Goal: Find specific page/section: Find specific page/section

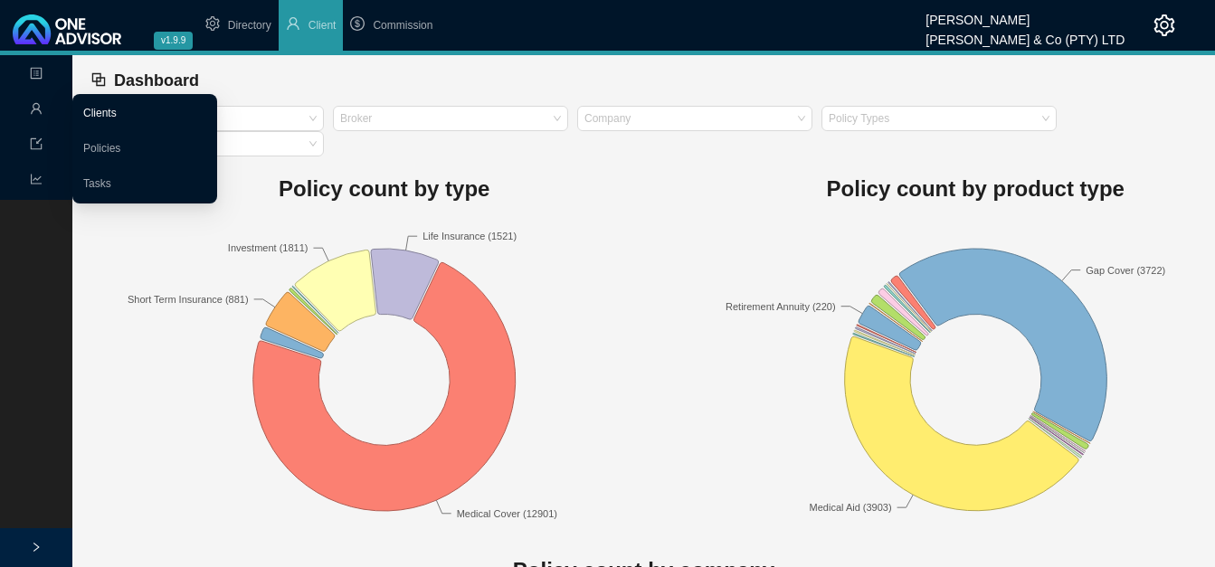
drag, startPoint x: 33, startPoint y: 109, endPoint x: 101, endPoint y: 115, distance: 68.1
click at [34, 109] on icon "user" at bounding box center [36, 108] width 13 height 13
click at [101, 112] on link "Clients" at bounding box center [99, 113] width 33 height 13
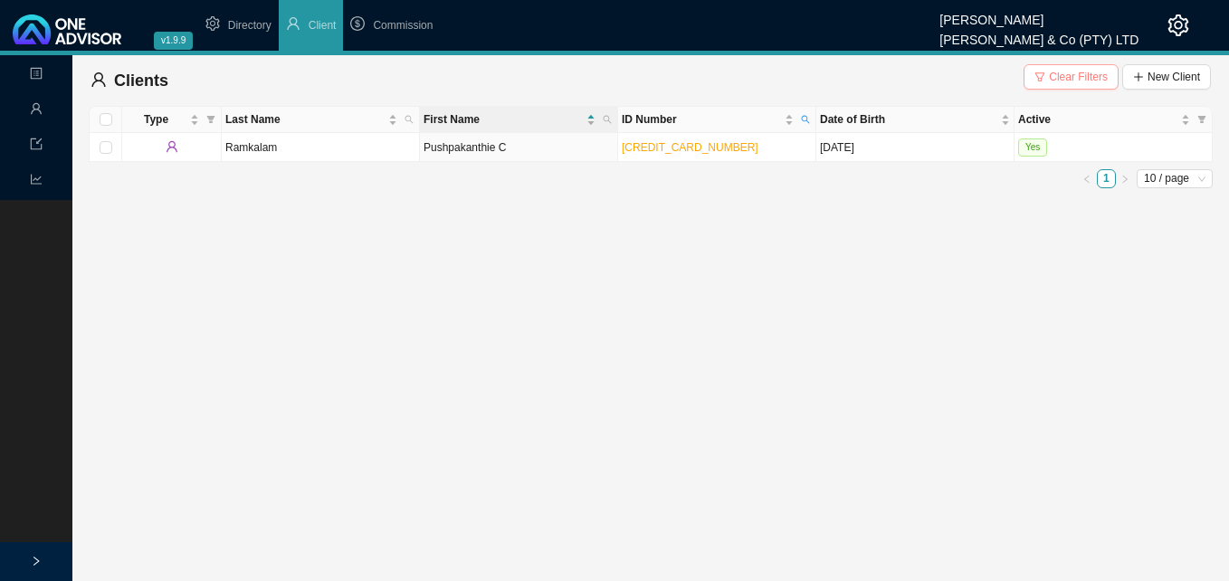
click at [1075, 79] on span "Clear Filters" at bounding box center [1078, 77] width 59 height 18
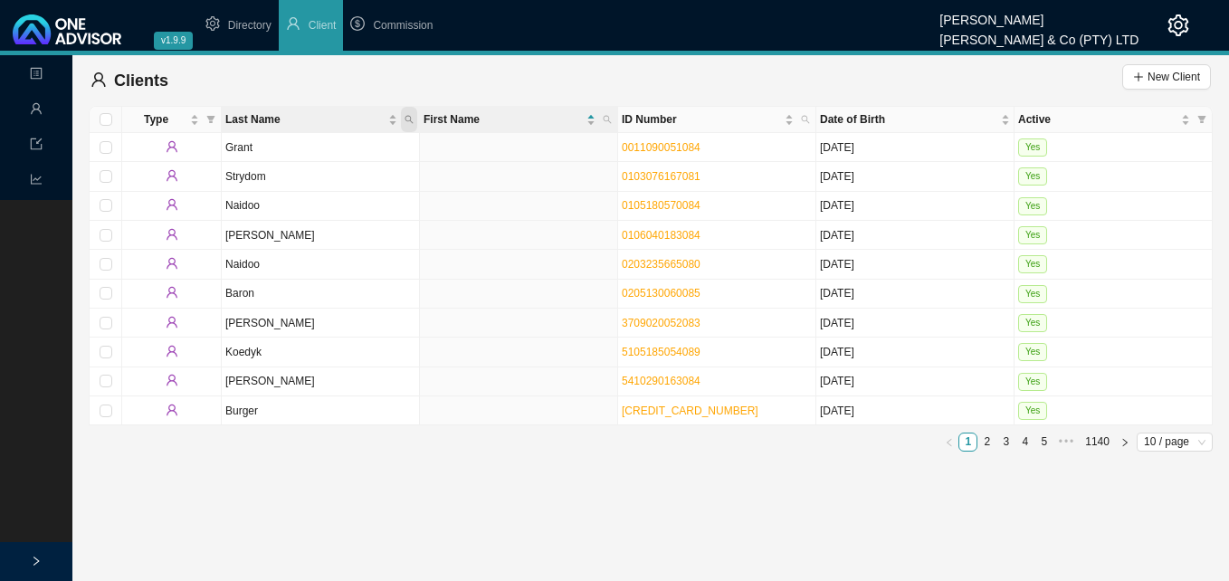
click at [408, 118] on icon "search" at bounding box center [408, 119] width 9 height 9
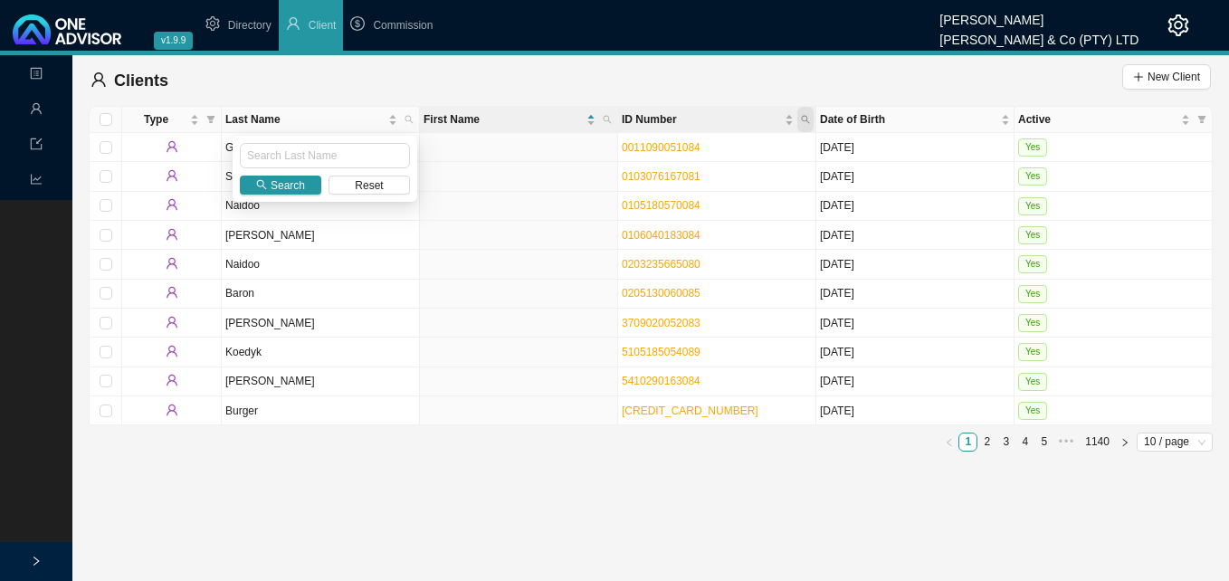
click at [804, 116] on icon "search" at bounding box center [806, 120] width 8 height 8
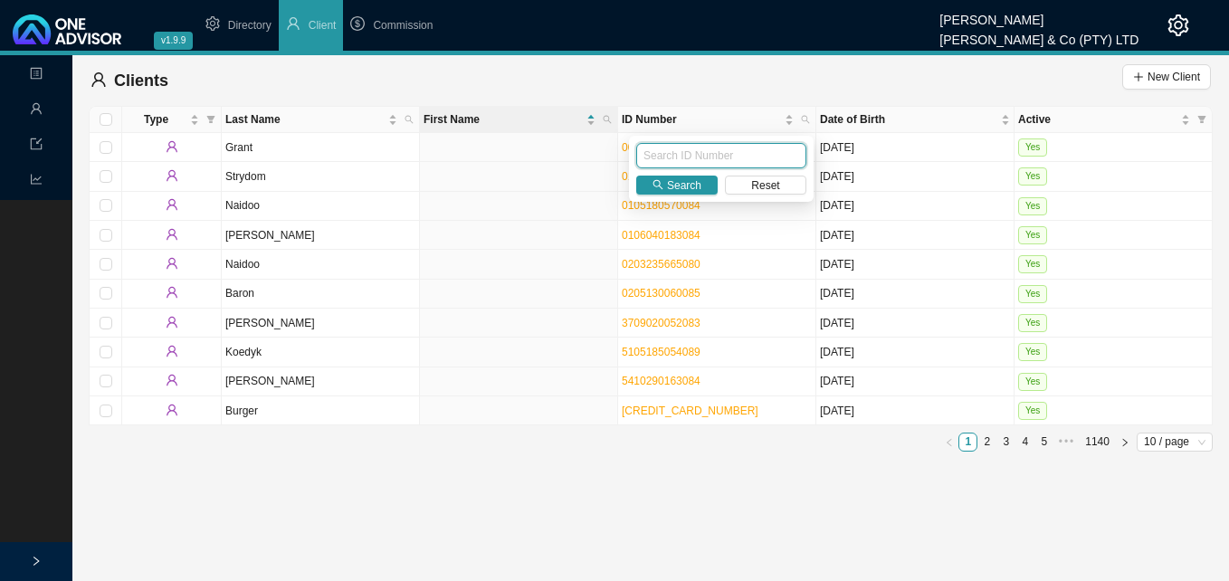
paste input "8304105122087"
type input "8304105122087"
click at [677, 180] on span "Search" at bounding box center [684, 185] width 34 height 18
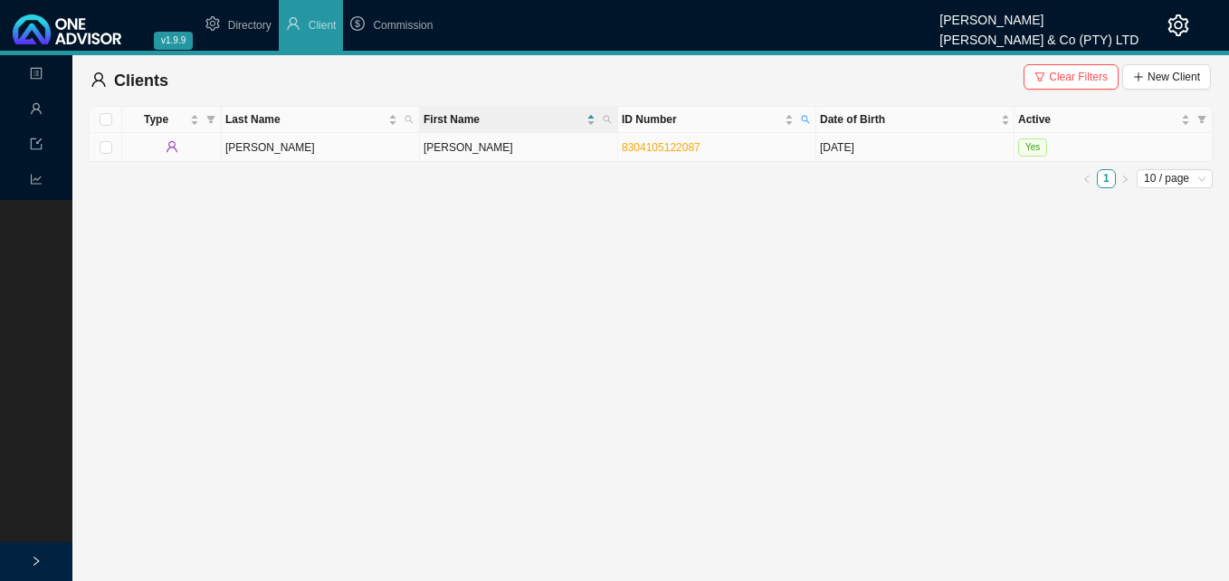
click at [514, 148] on td "[PERSON_NAME]" at bounding box center [519, 147] width 198 height 29
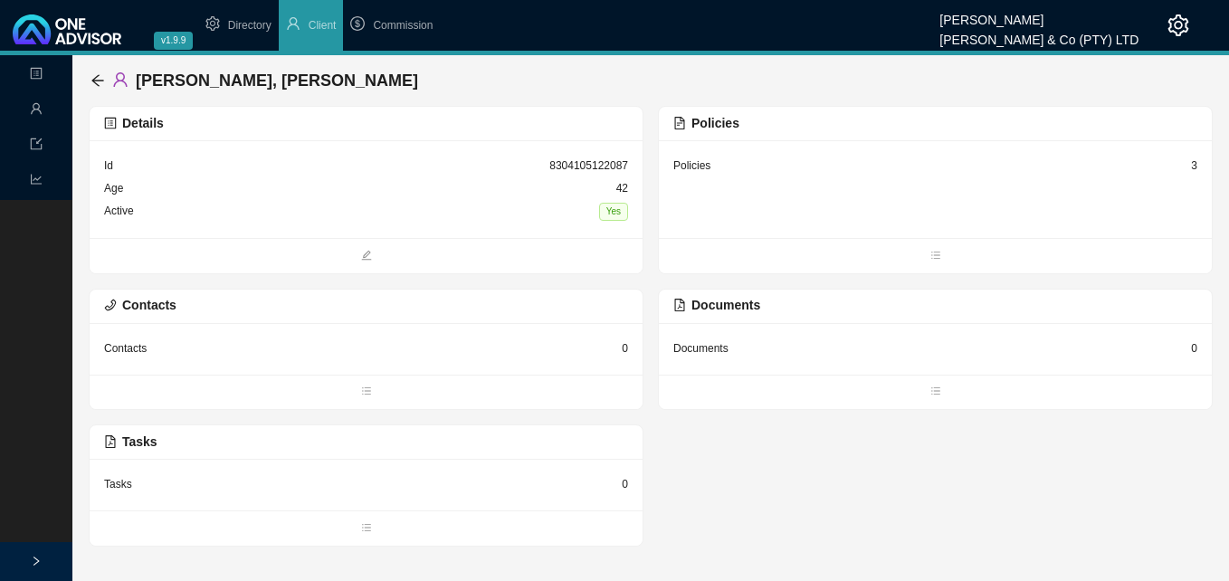
click at [1192, 167] on div "3" at bounding box center [1194, 166] width 6 height 18
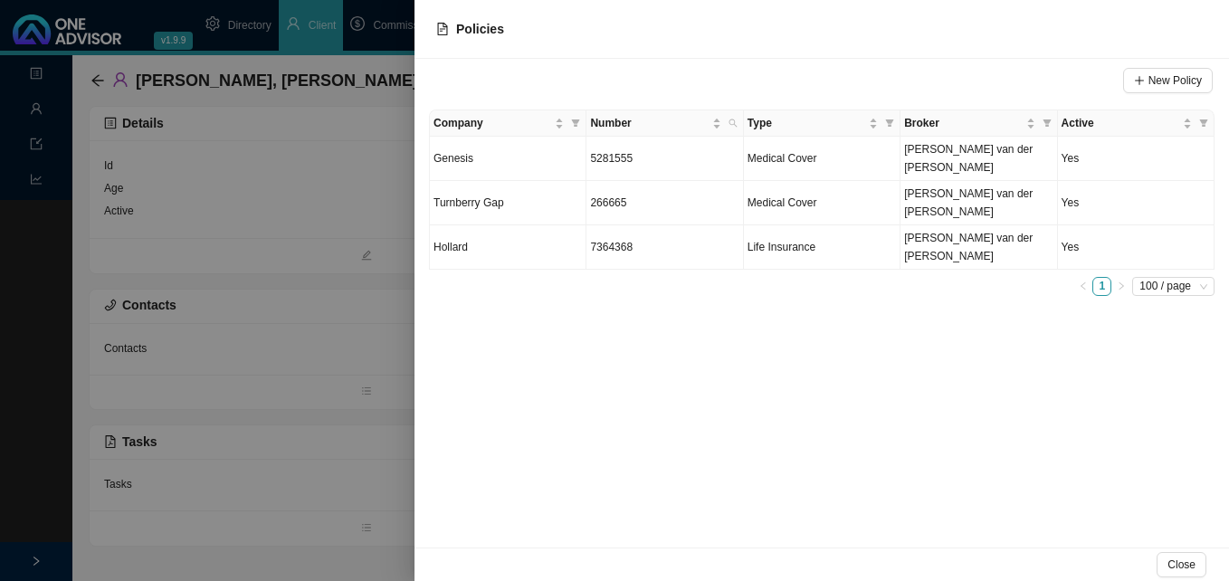
drag, startPoint x: 328, startPoint y: 176, endPoint x: 199, endPoint y: 143, distance: 132.6
click at [325, 176] on div at bounding box center [614, 290] width 1229 height 581
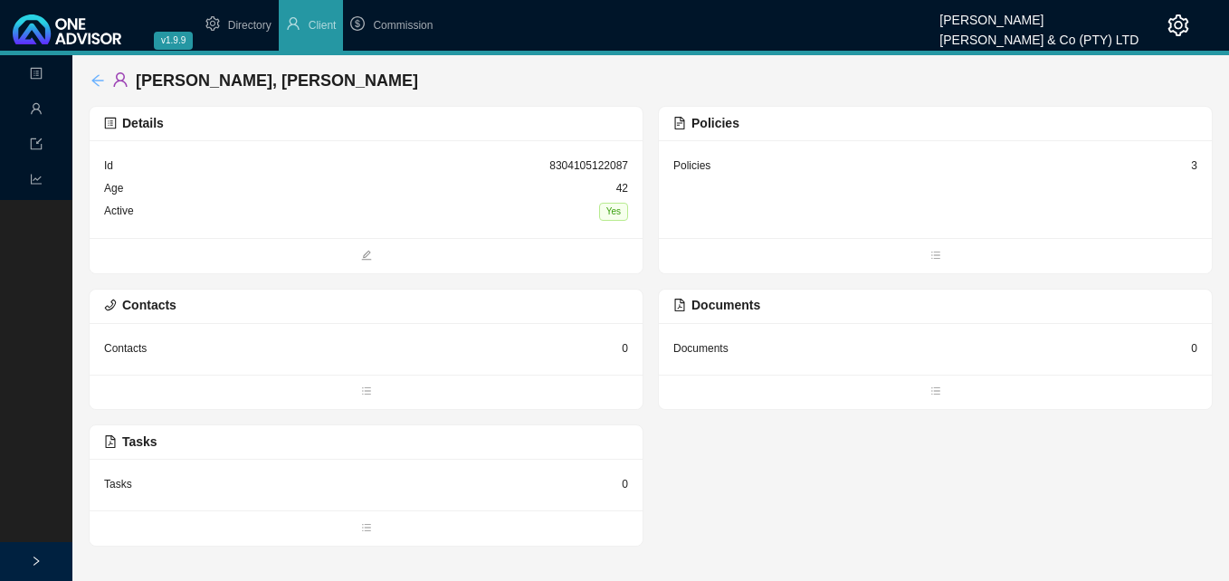
click at [94, 73] on div "[PERSON_NAME], [PERSON_NAME]" at bounding box center [257, 80] width 335 height 33
click at [96, 83] on icon "arrow-left" at bounding box center [97, 80] width 12 height 12
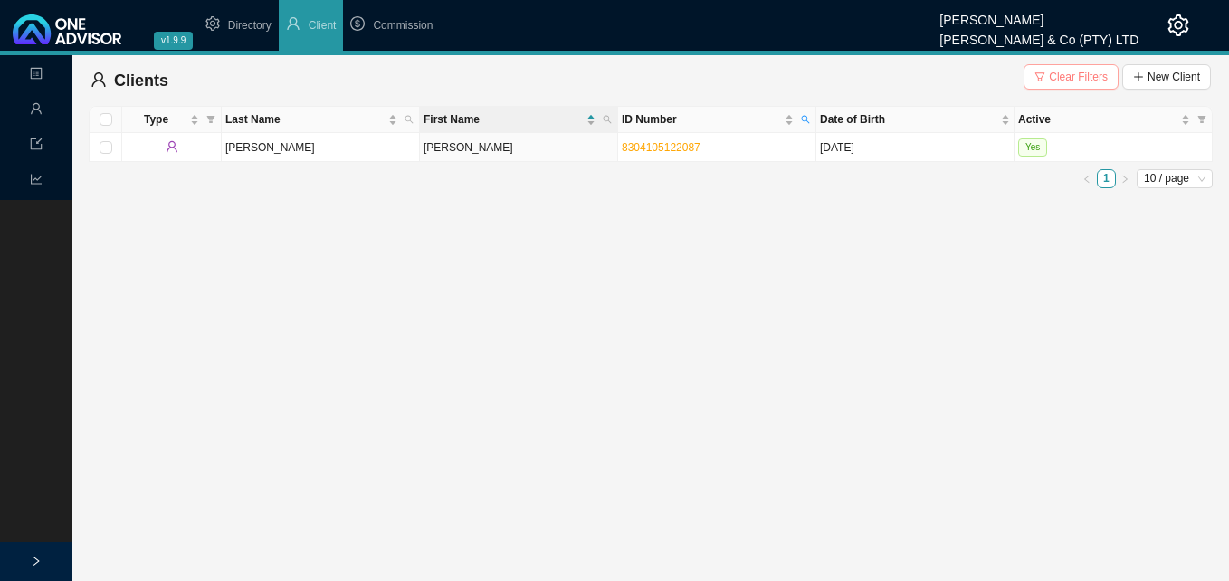
click at [1075, 83] on span "Clear Filters" at bounding box center [1078, 77] width 59 height 18
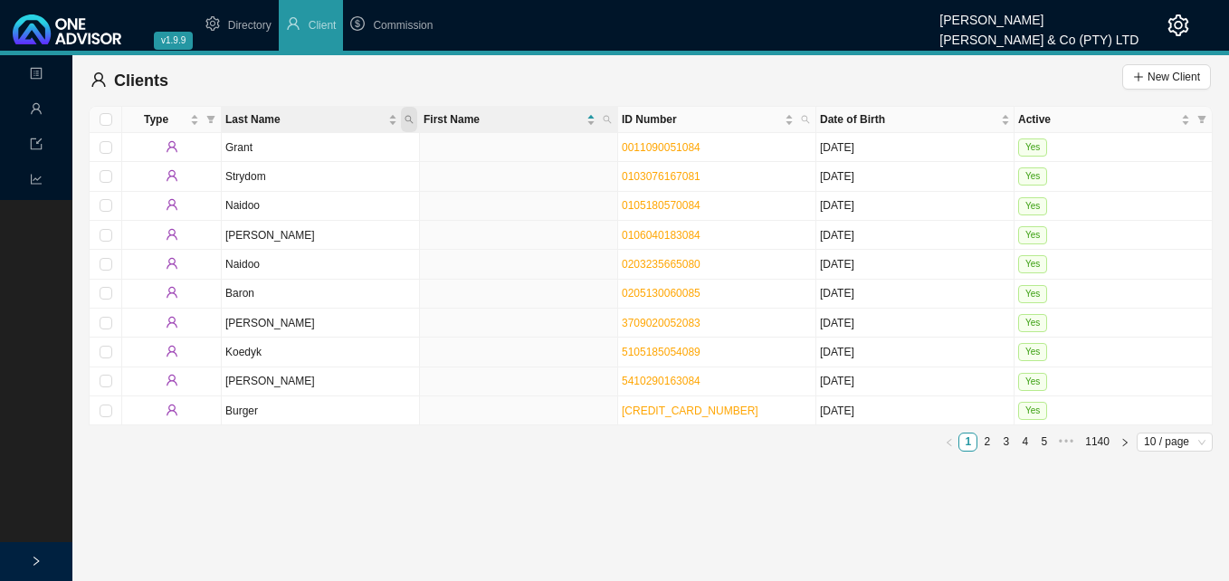
click at [406, 126] on span "Last Name" at bounding box center [409, 119] width 16 height 25
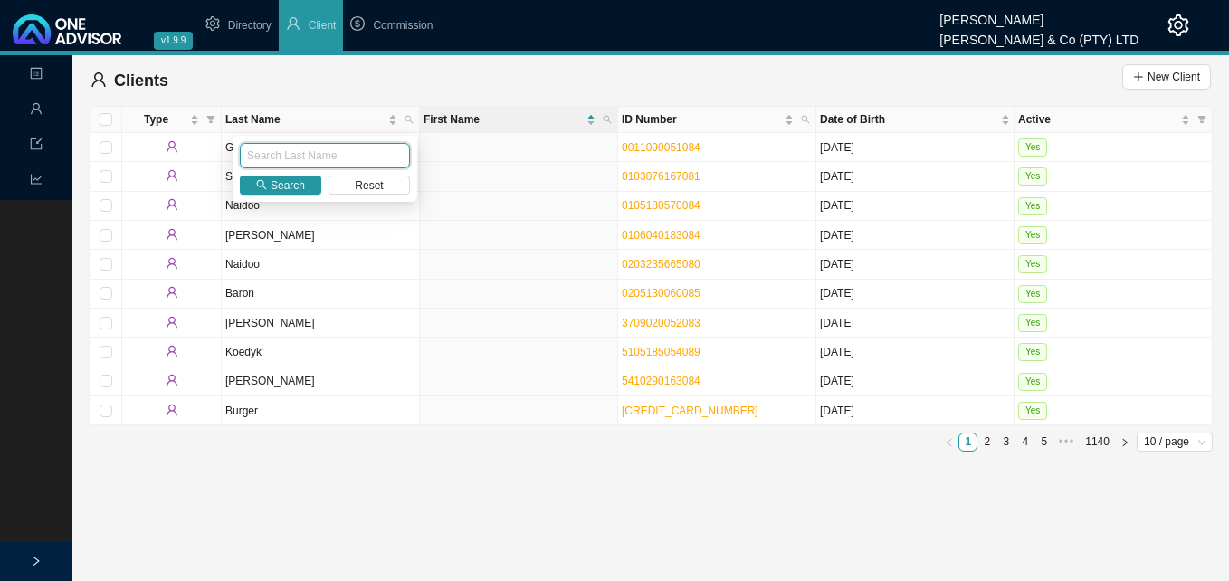
click at [354, 157] on input "text" at bounding box center [325, 155] width 170 height 25
type input "[PERSON_NAME]"
click at [295, 185] on span "Search" at bounding box center [288, 185] width 34 height 18
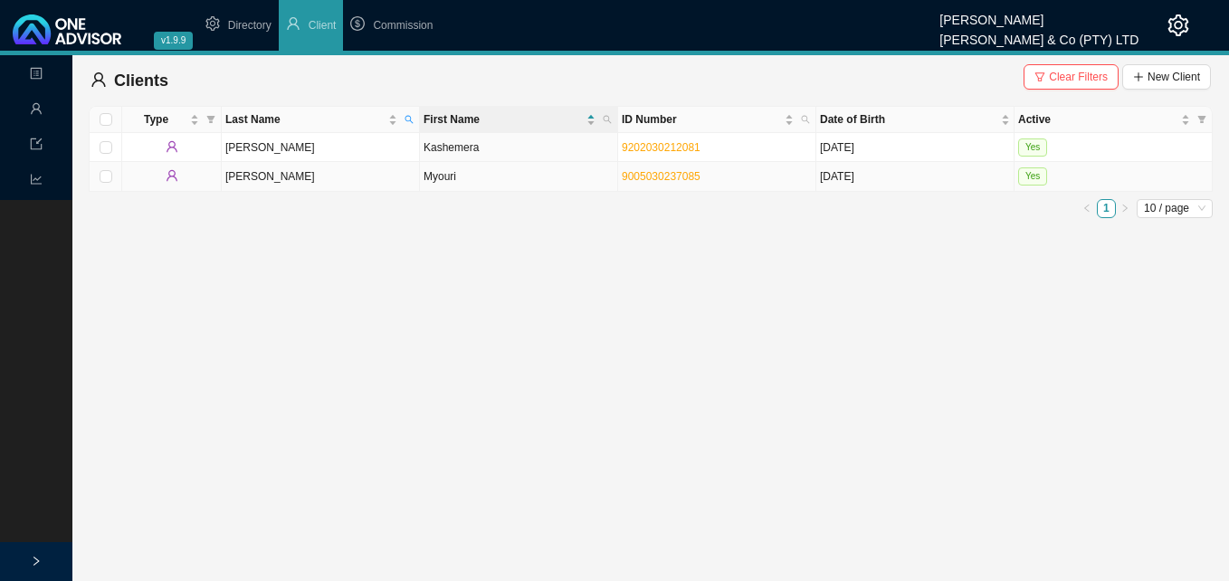
click at [465, 182] on td "Myouri" at bounding box center [519, 176] width 198 height 29
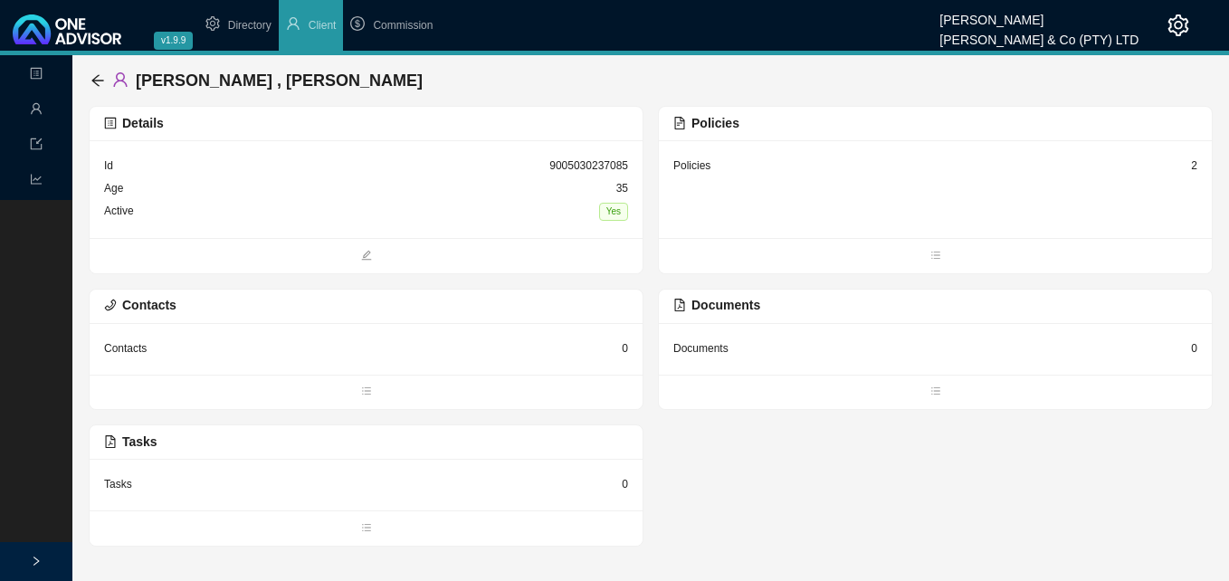
click at [1196, 172] on div "2" at bounding box center [1194, 166] width 6 height 18
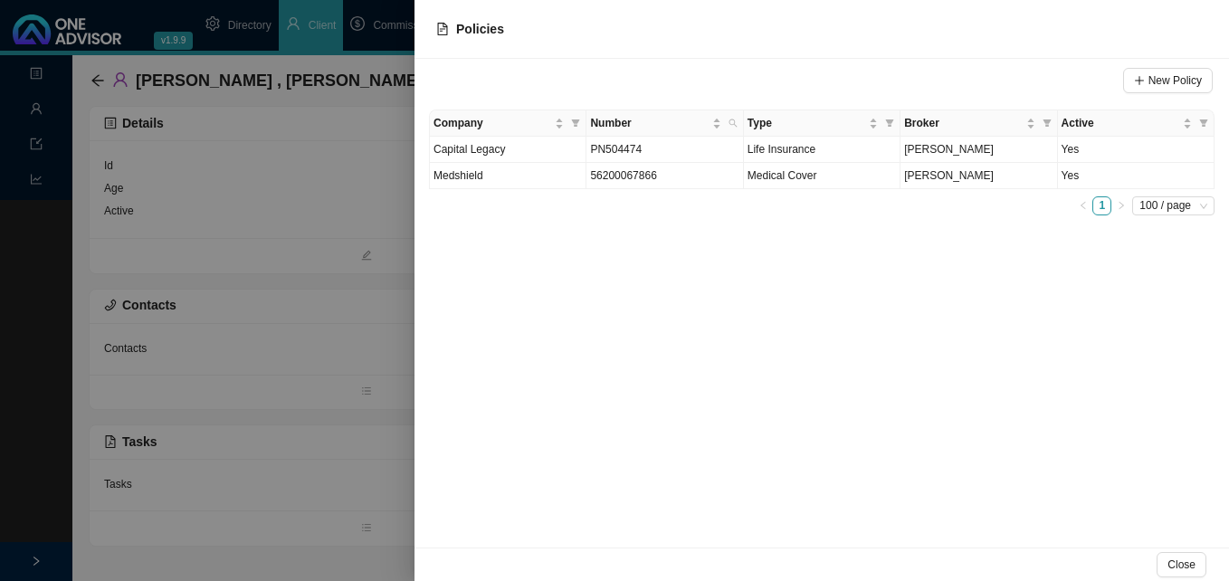
click at [263, 409] on div at bounding box center [614, 290] width 1229 height 581
